Goal: Navigation & Orientation: Find specific page/section

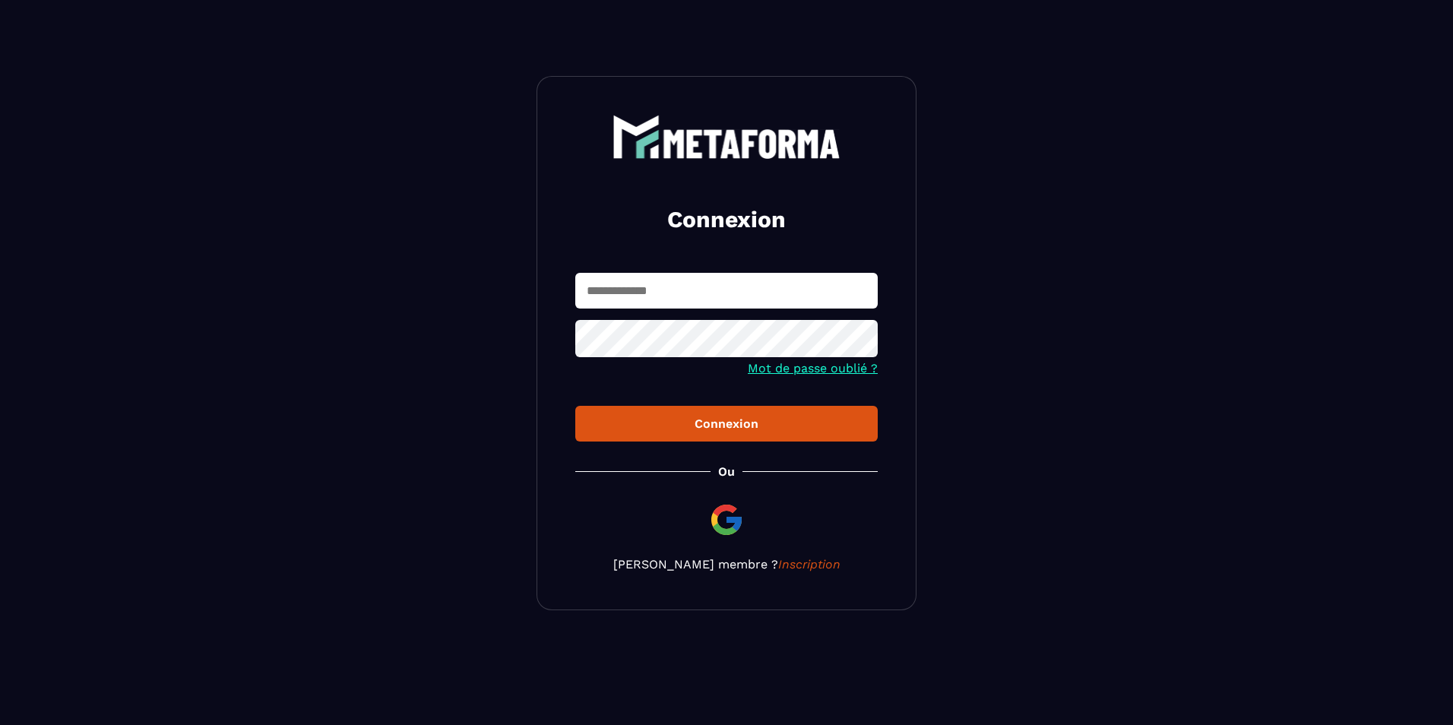
type input "**********"
click at [758, 434] on button "Connexion" at bounding box center [726, 424] width 302 height 36
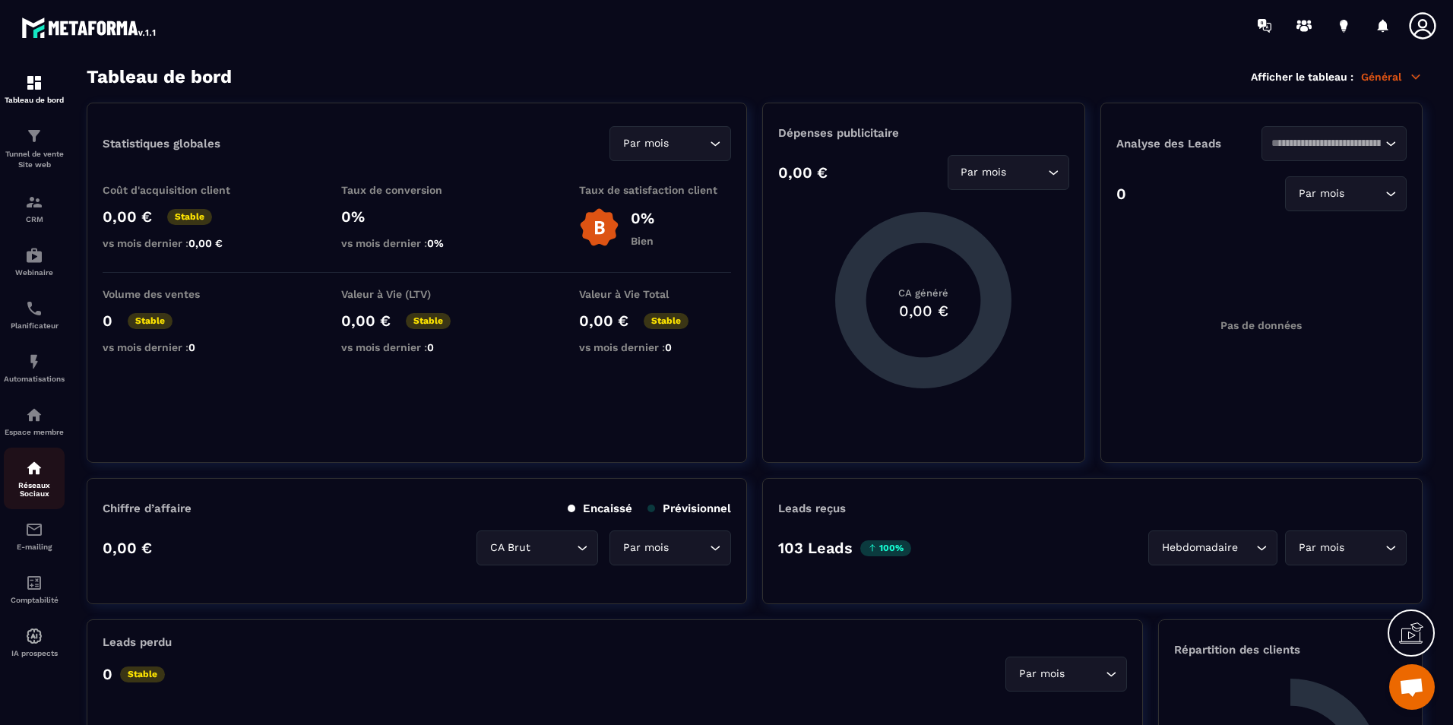
click at [45, 481] on p "Réseaux Sociaux" at bounding box center [34, 489] width 61 height 17
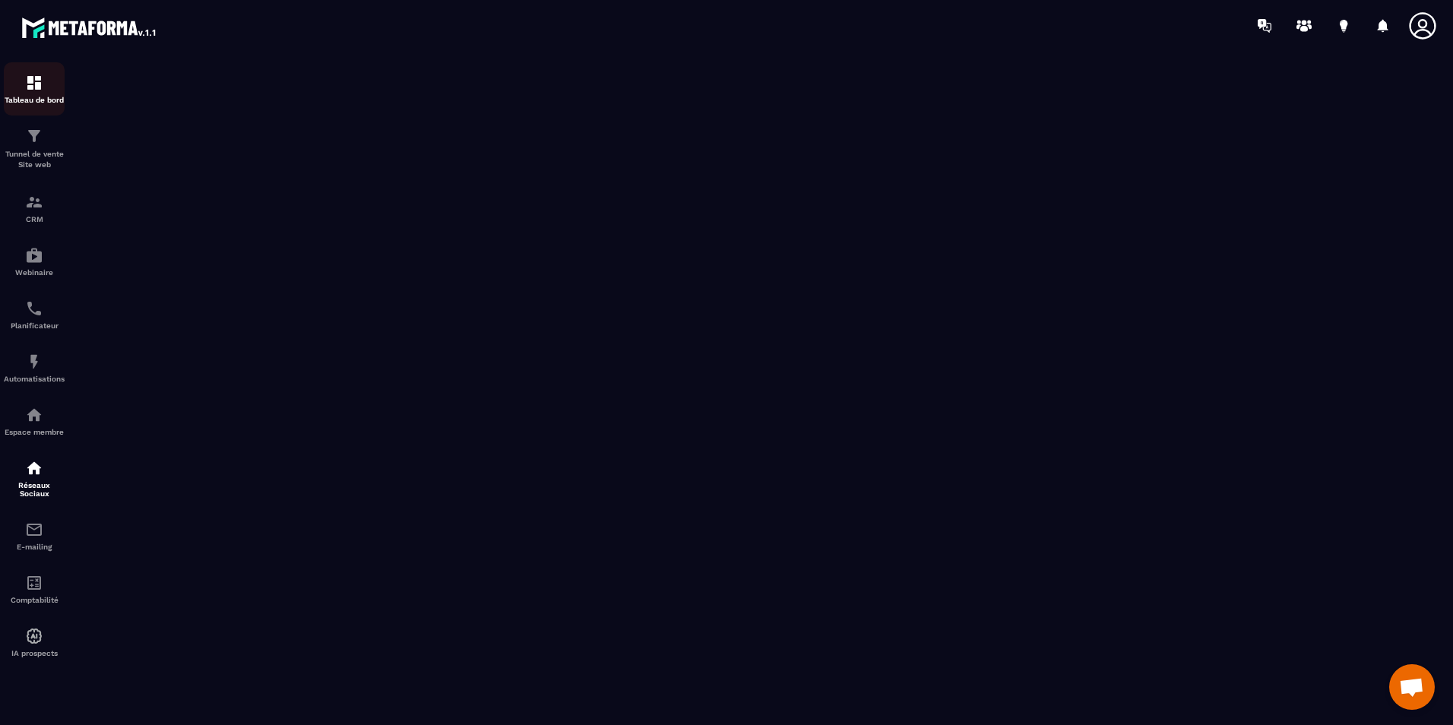
click at [43, 103] on p "Tableau de bord" at bounding box center [34, 100] width 61 height 8
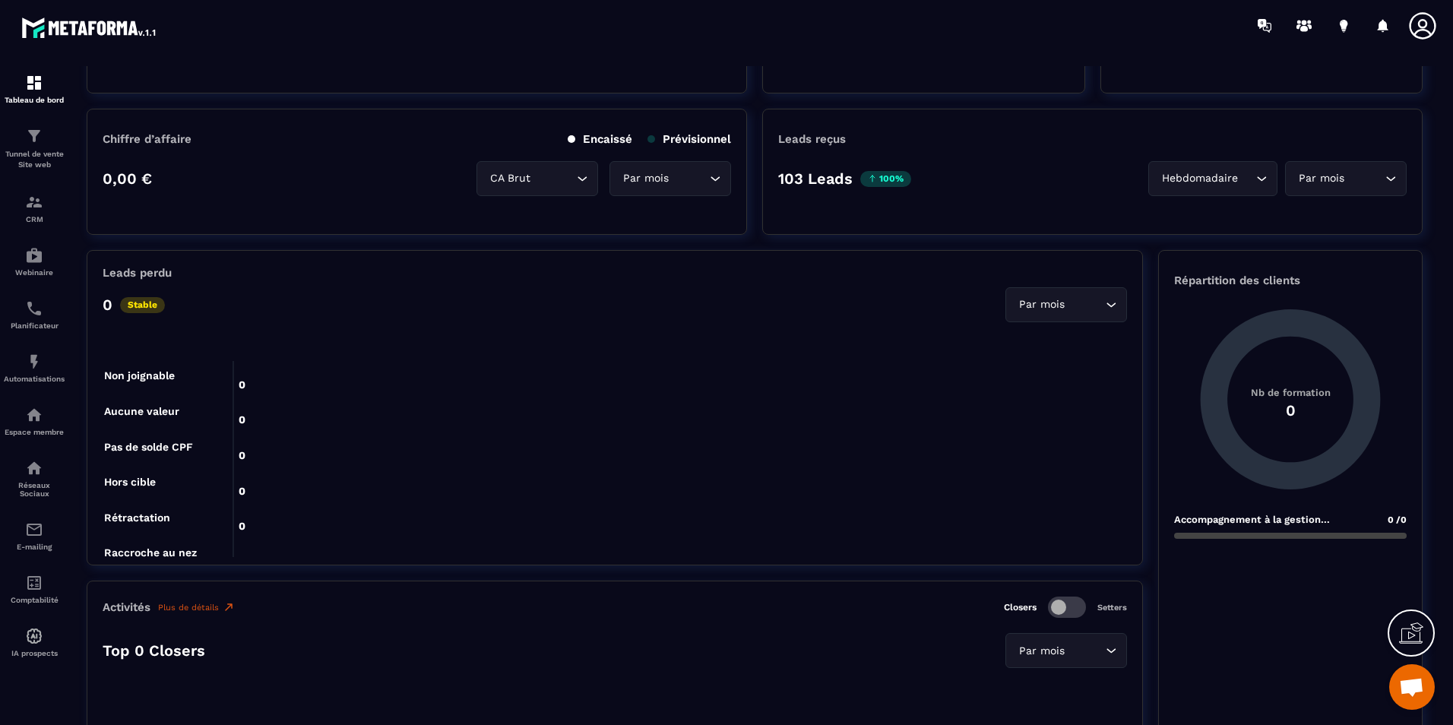
scroll to position [380, 0]
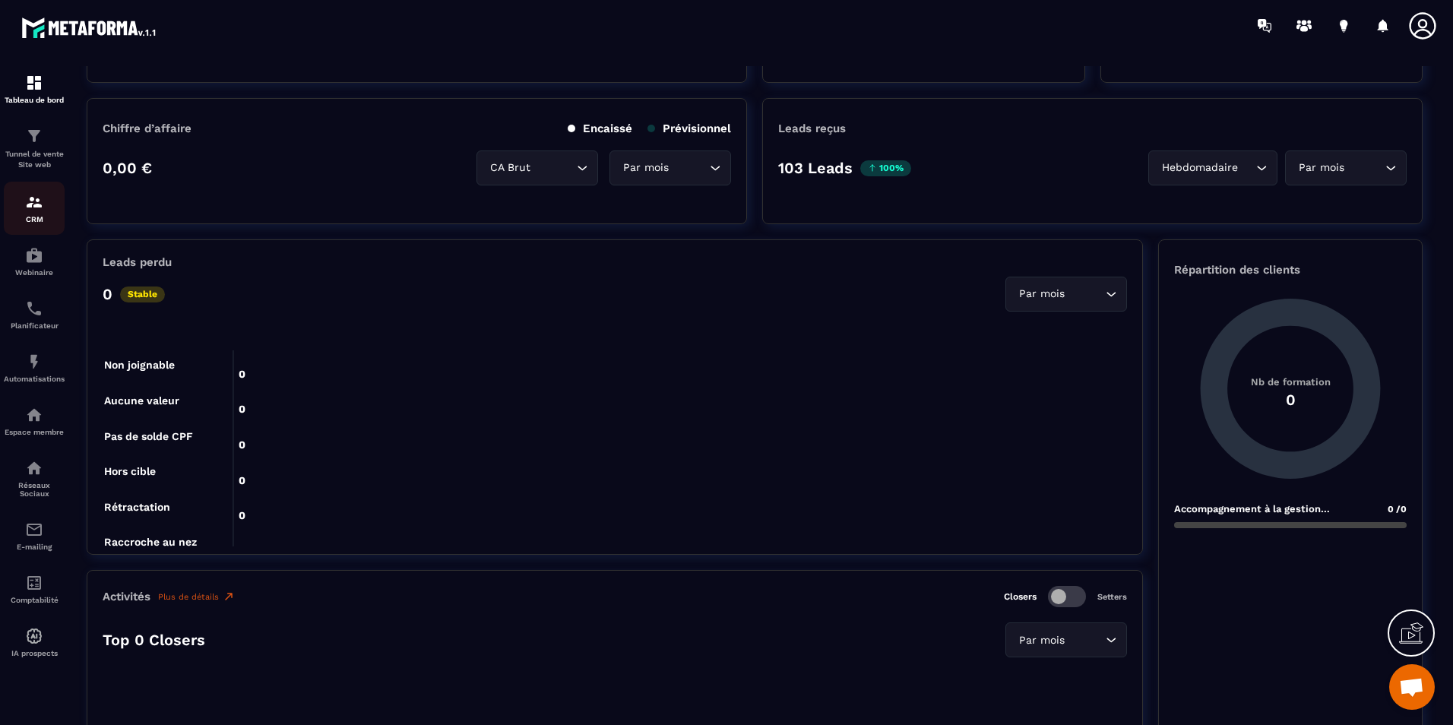
click at [48, 213] on div "CRM" at bounding box center [34, 208] width 61 height 30
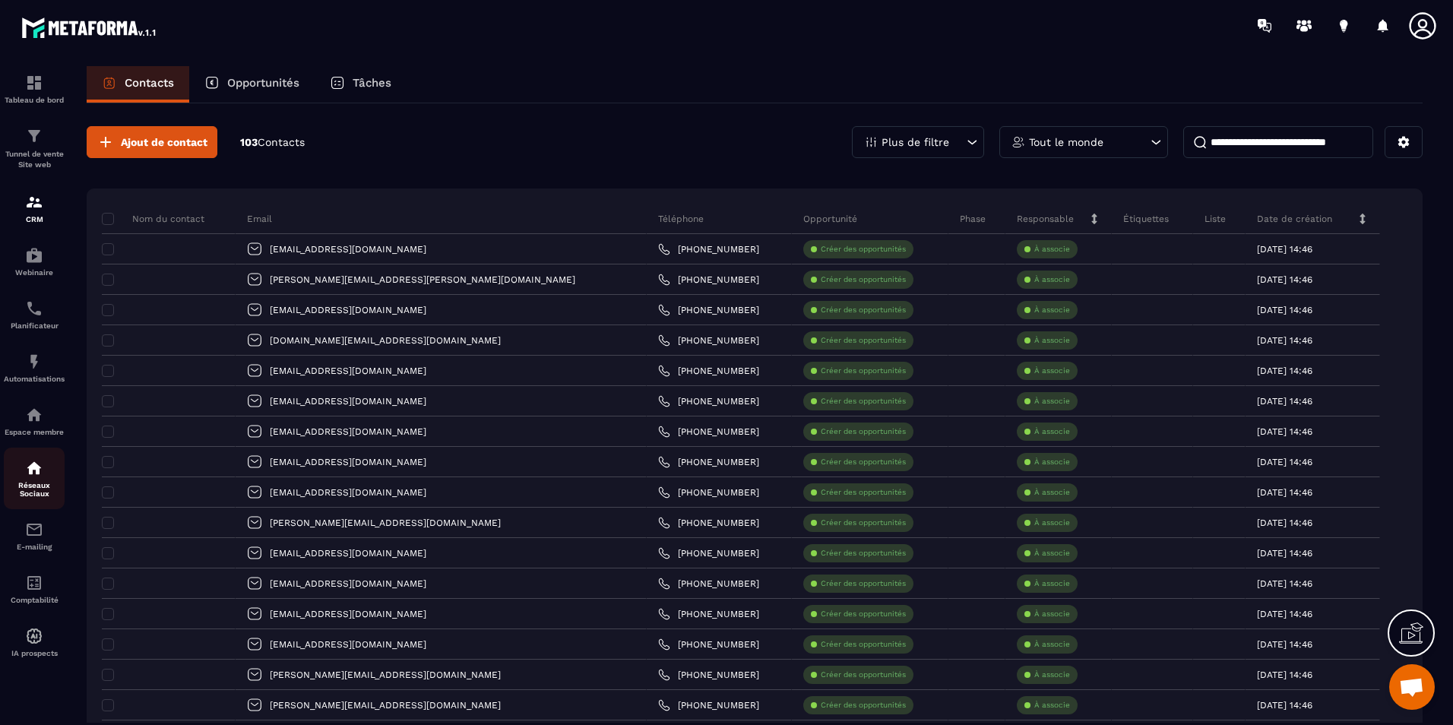
click at [27, 475] on img at bounding box center [34, 468] width 18 height 18
